Goal: Information Seeking & Learning: Learn about a topic

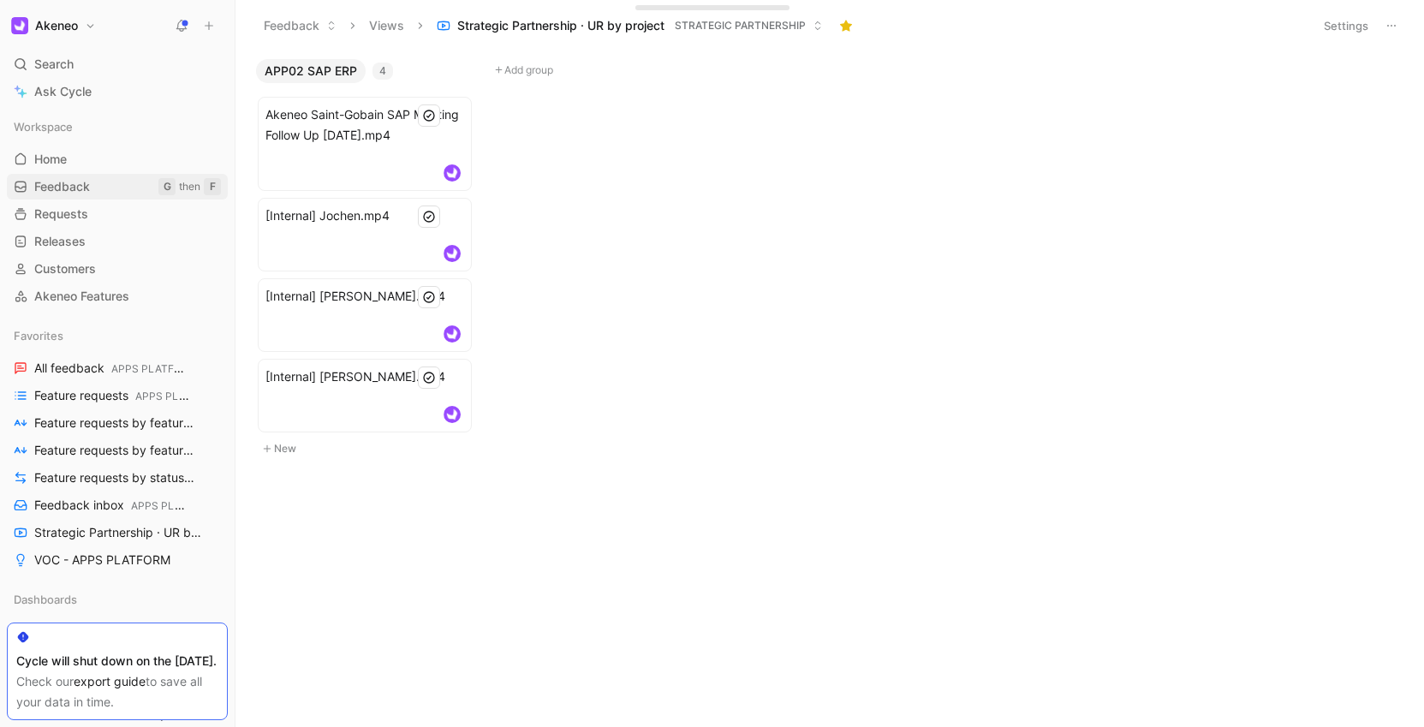
click at [102, 188] on link "Feedback G then F" at bounding box center [117, 187] width 221 height 26
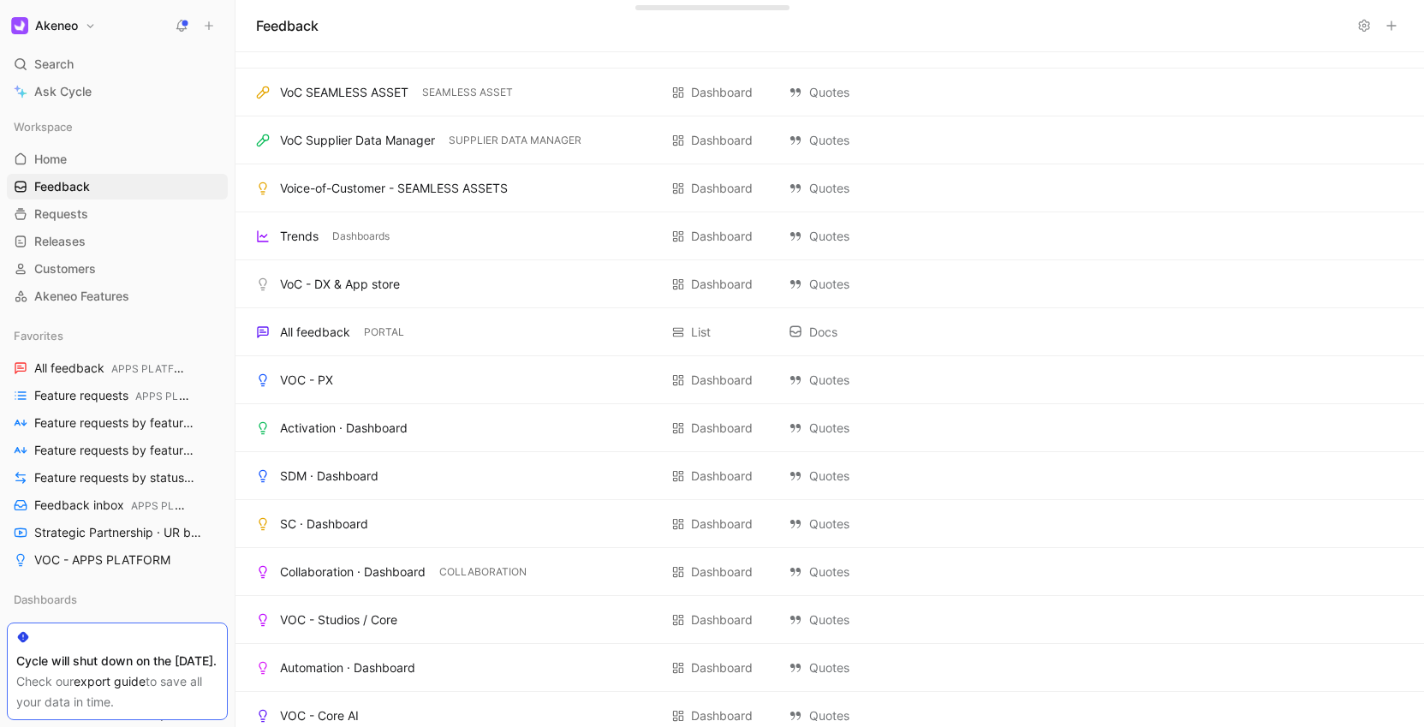
scroll to position [314, 0]
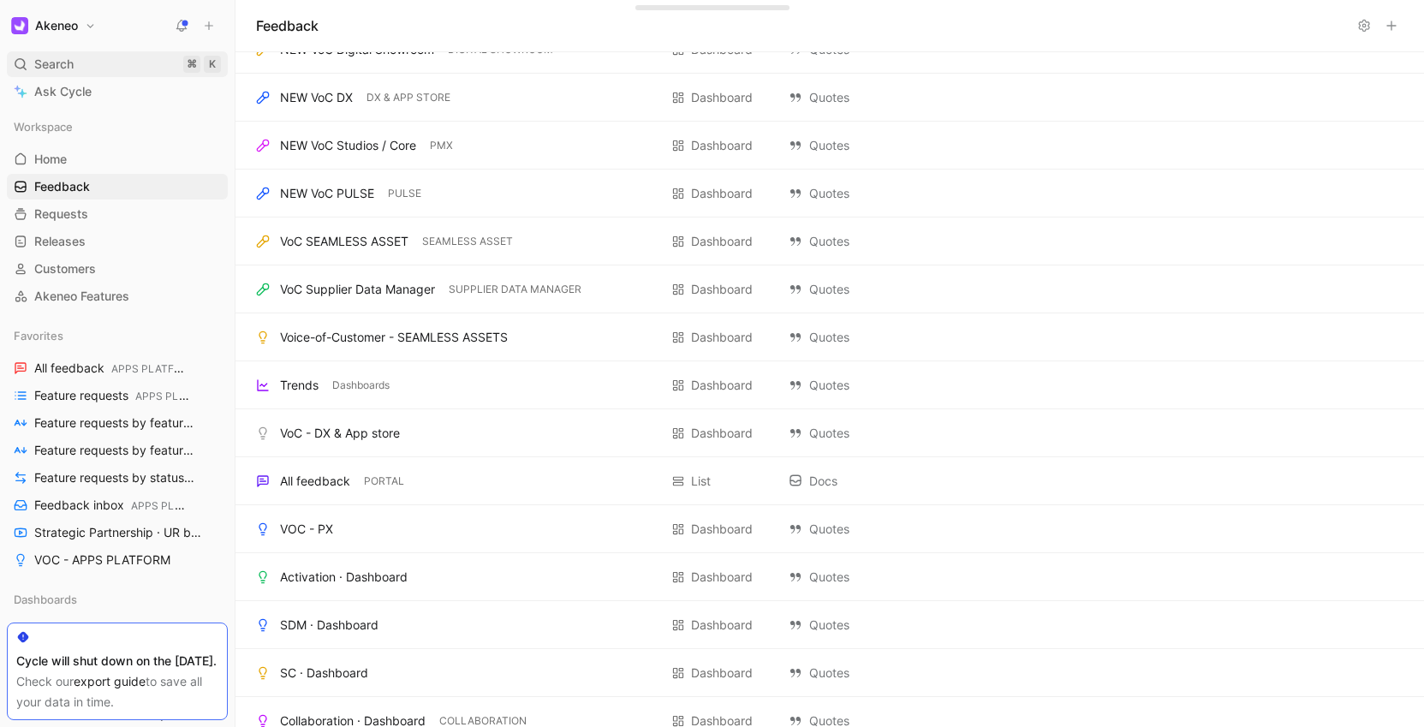
click at [94, 70] on div "Search ⌘ K" at bounding box center [117, 64] width 221 height 26
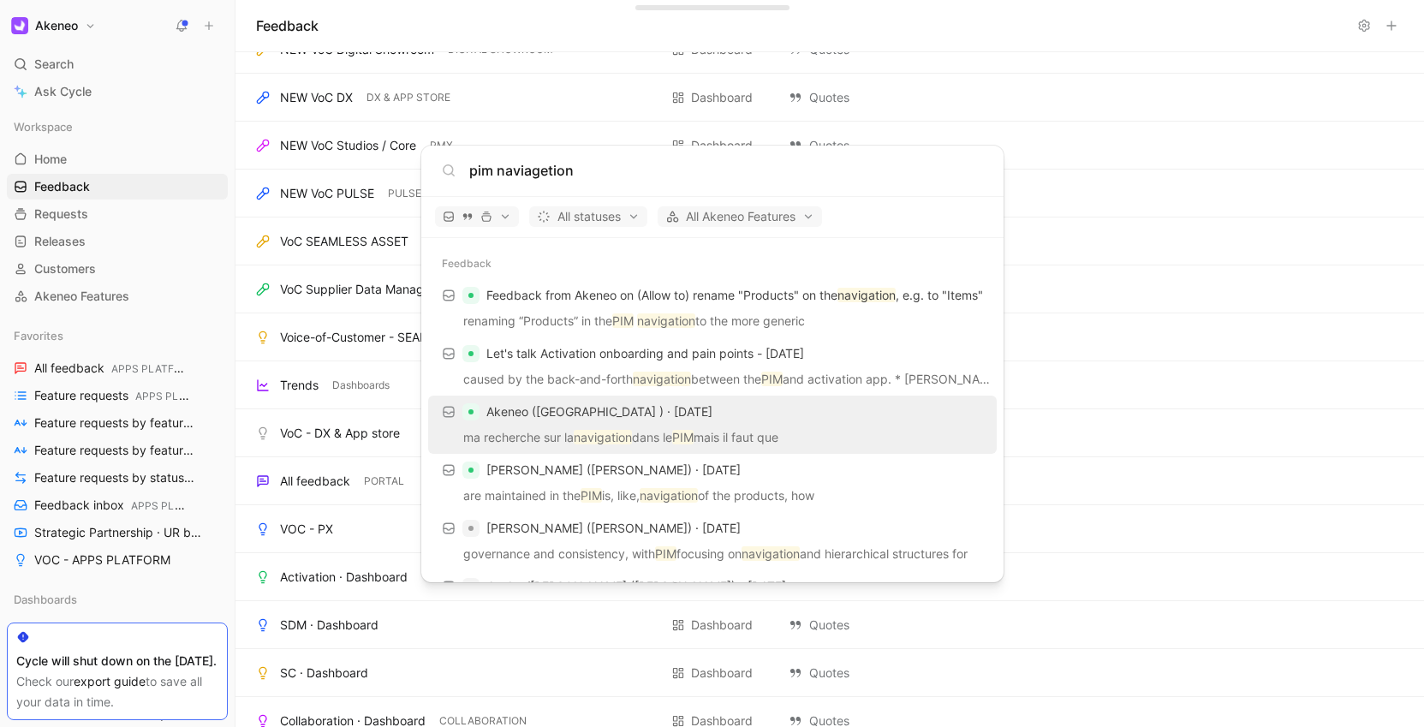
type input "pim naviagetion"
click at [611, 415] on span "Akeneo ([GEOGRAPHIC_DATA] ) · [DATE]" at bounding box center [599, 411] width 226 height 15
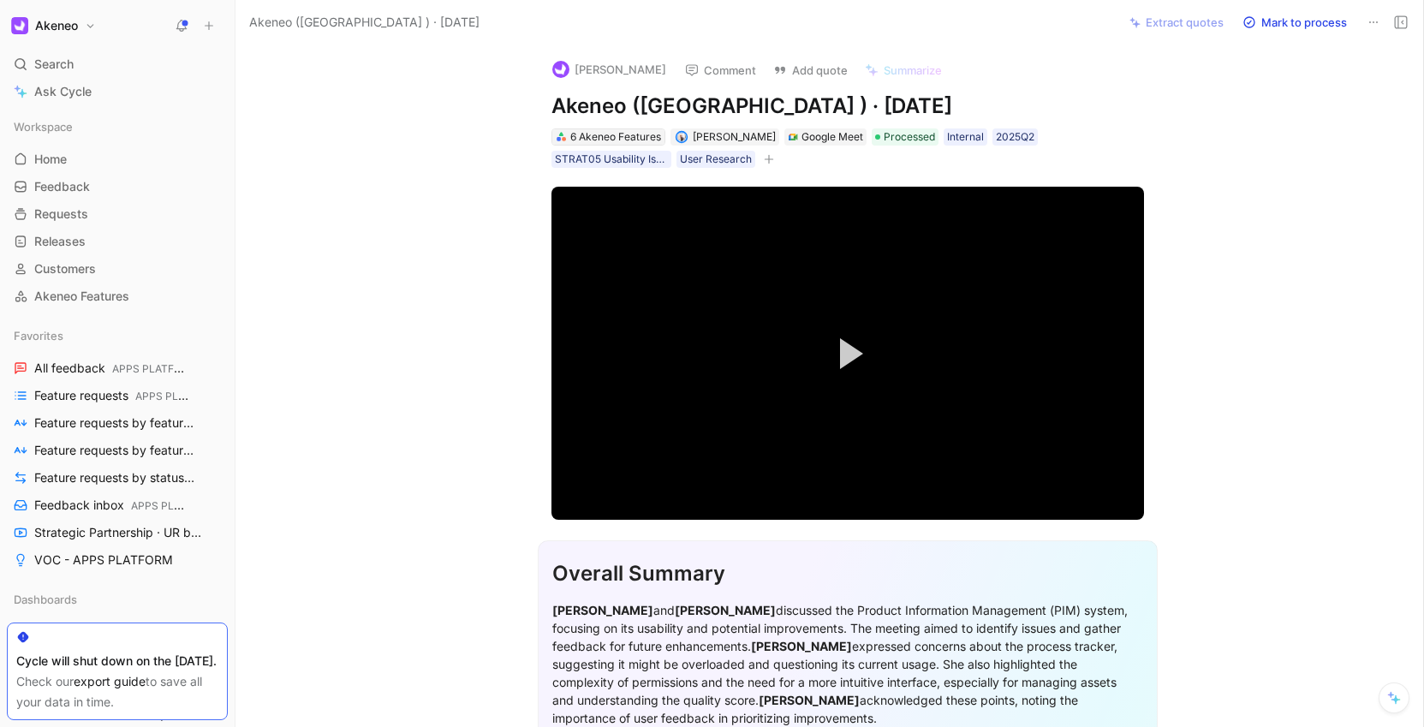
click at [608, 132] on div "6 Akeneo Features" at bounding box center [615, 136] width 91 height 17
click at [623, 134] on div "6 Akeneo Features" at bounding box center [615, 136] width 91 height 17
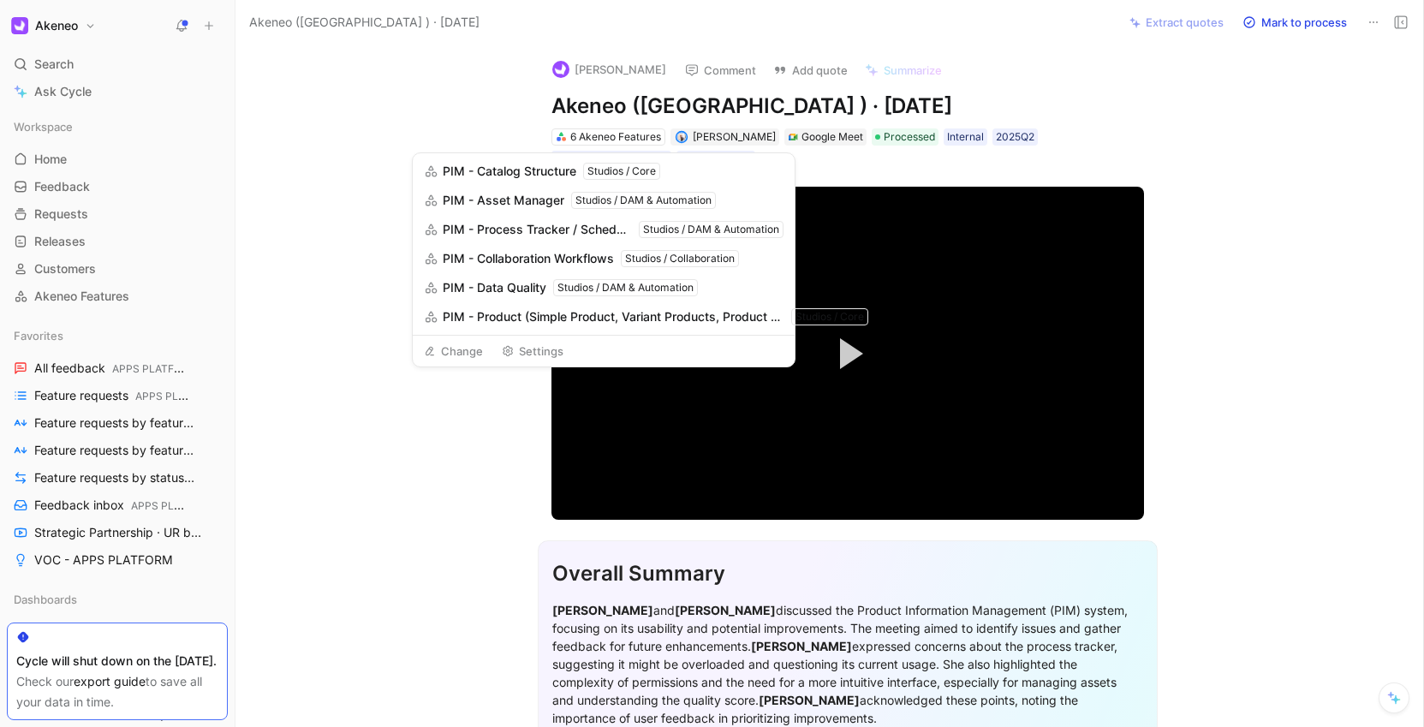
click at [555, 168] on span "PIM - Catalog Structure" at bounding box center [510, 171] width 134 height 21
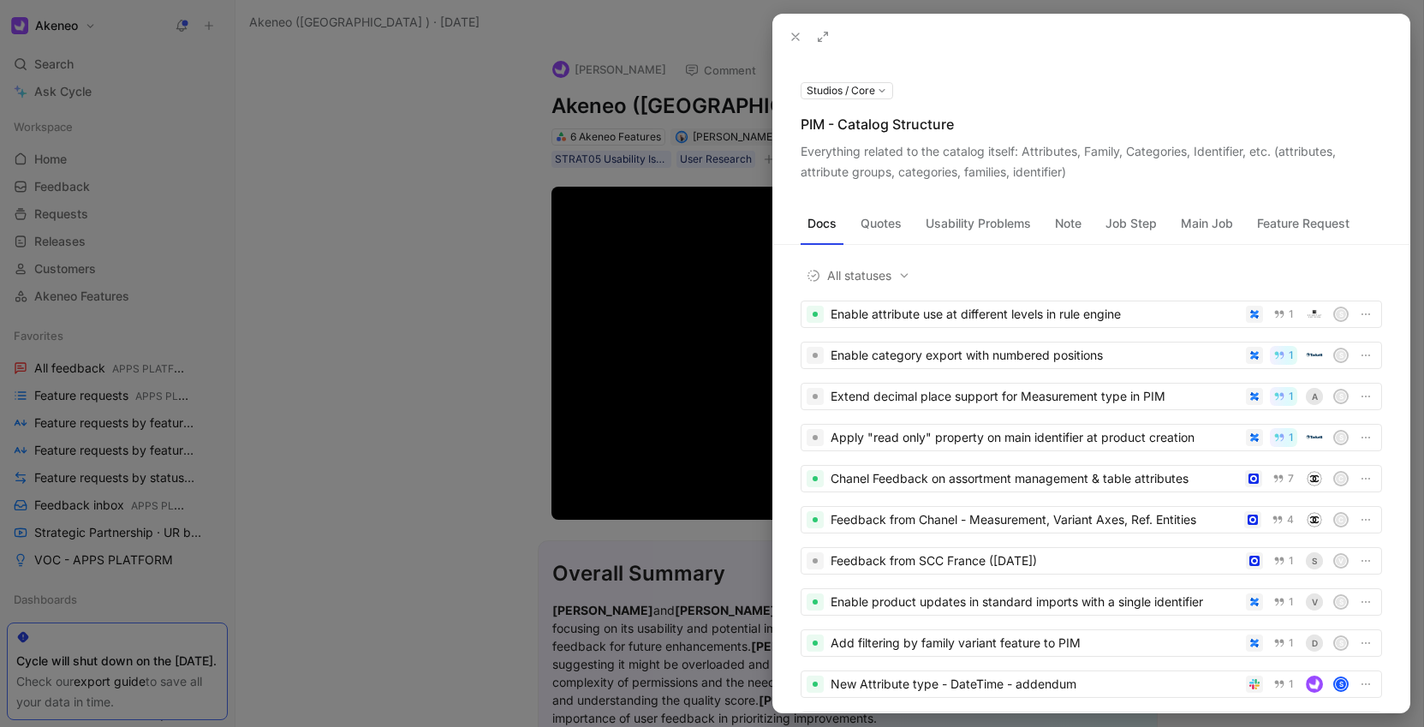
click at [986, 228] on button "Usability Problems" at bounding box center [978, 223] width 119 height 27
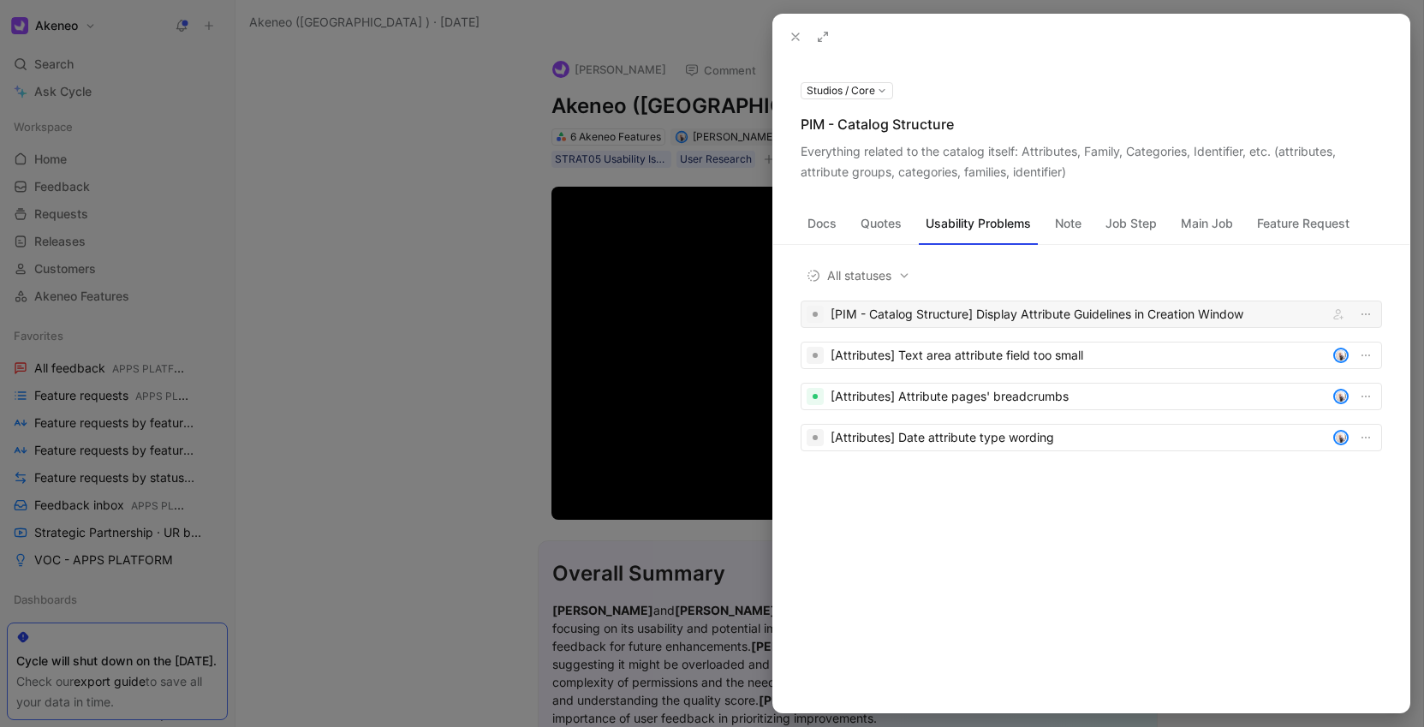
click at [1069, 319] on div "[PIM - Catalog Structure] Display Attribute Guidelines in Creation Window" at bounding box center [1076, 314] width 491 height 21
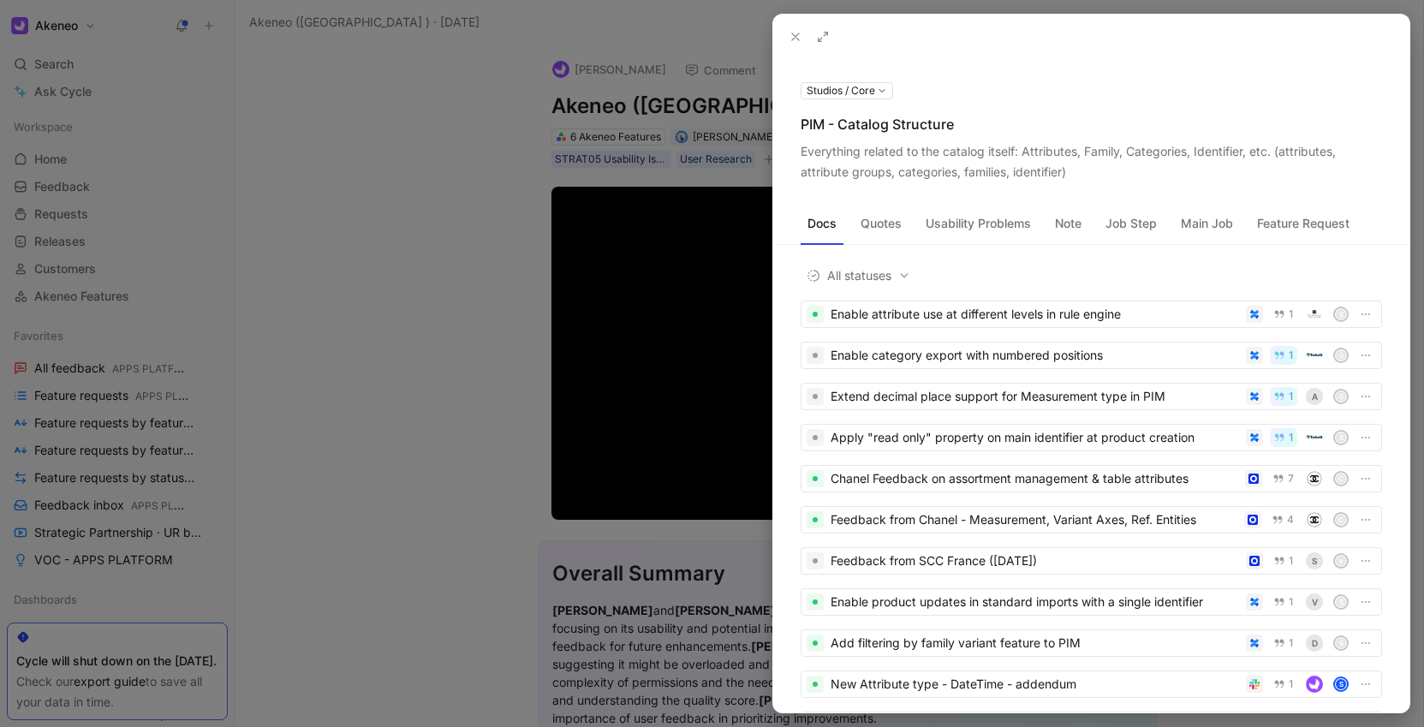
scroll to position [3, 0]
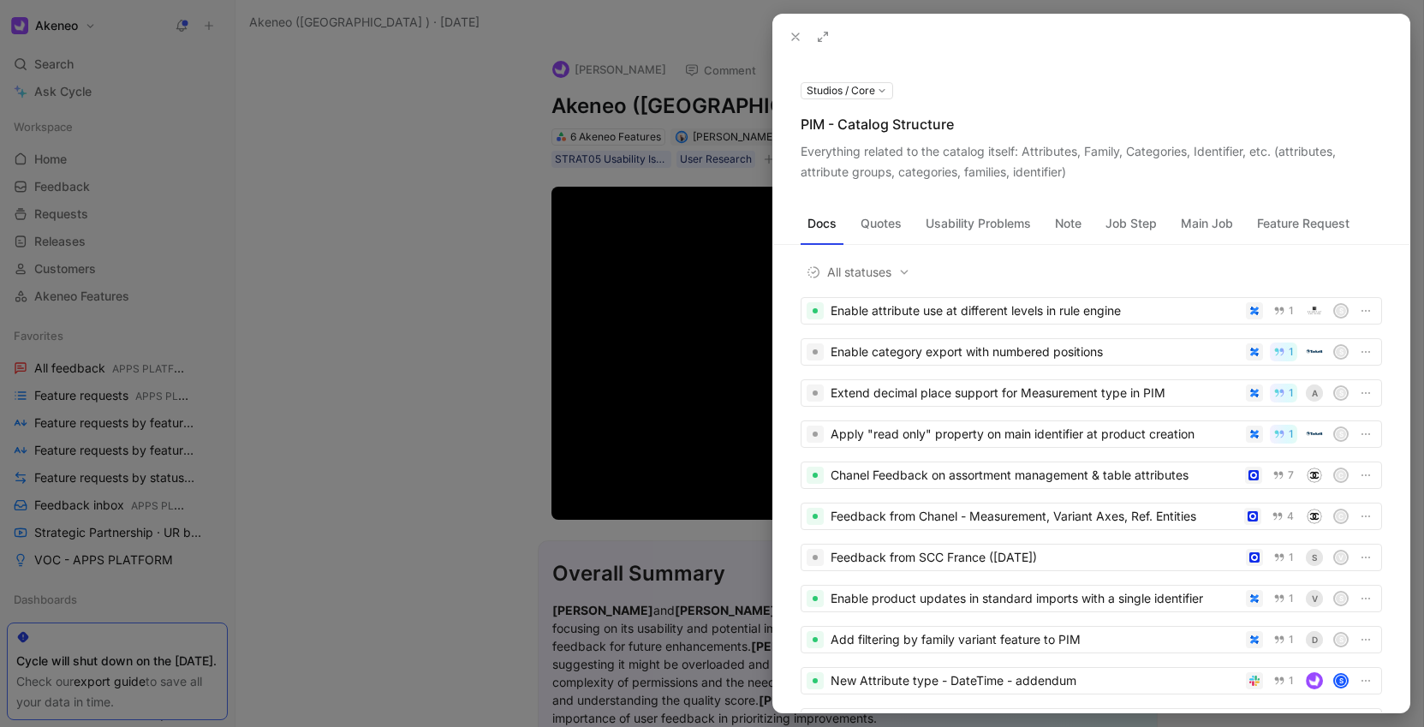
click at [1027, 232] on button "Usability Problems" at bounding box center [978, 223] width 119 height 27
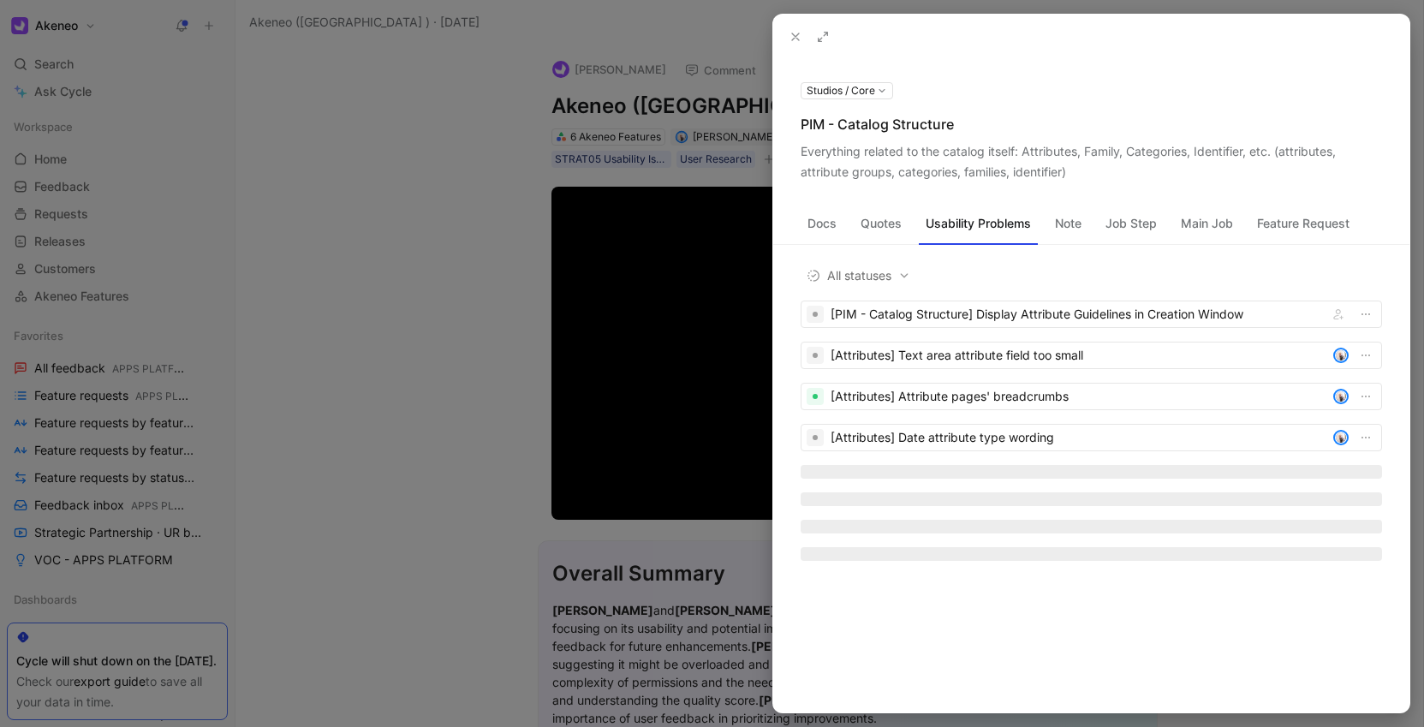
scroll to position [0, 0]
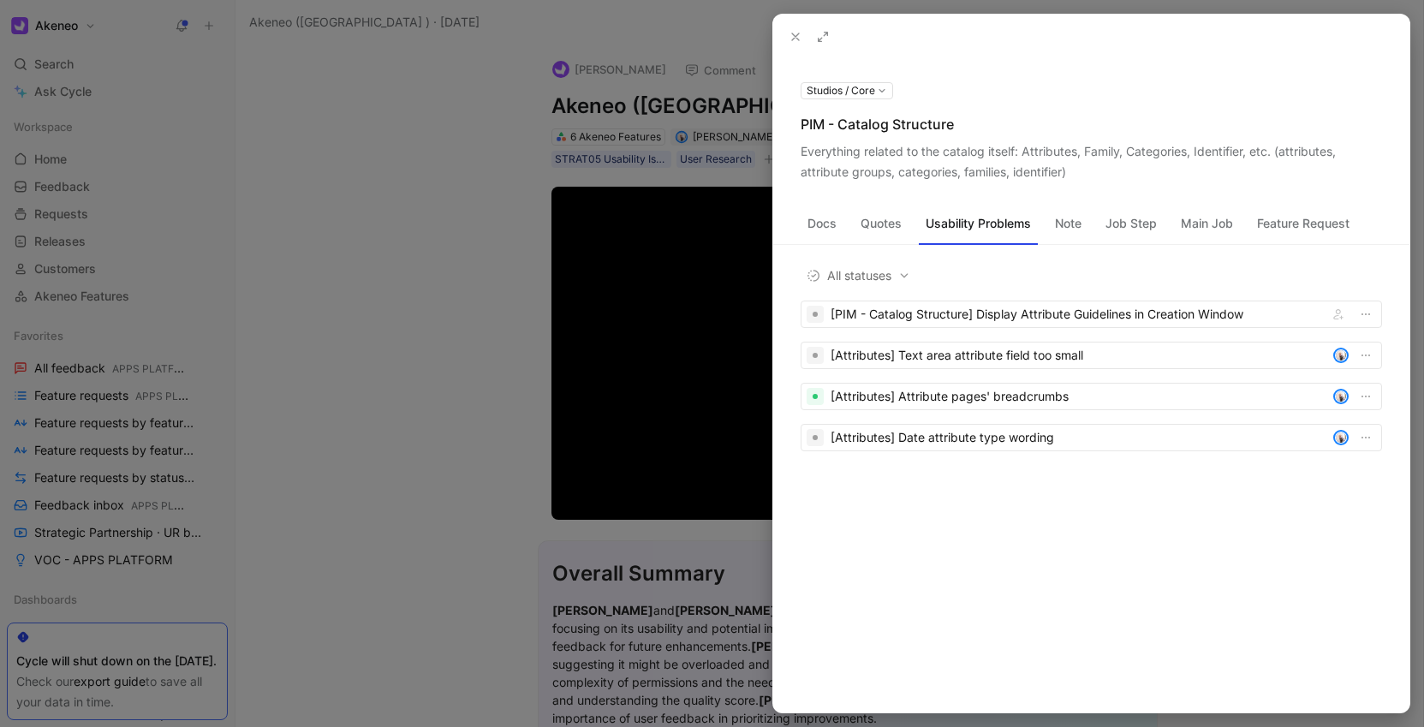
click at [785, 36] on button at bounding box center [796, 37] width 24 height 24
